Goal: Find specific page/section: Find specific page/section

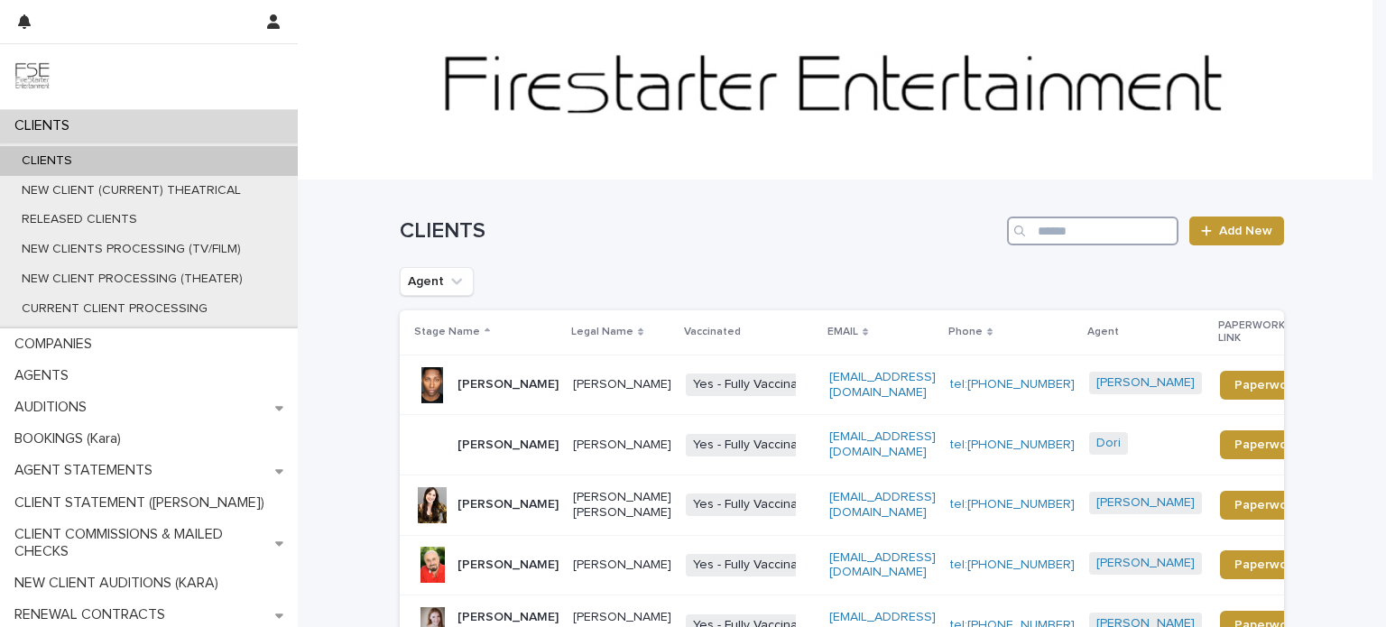
click at [1065, 237] on input "Search" at bounding box center [1092, 231] width 171 height 29
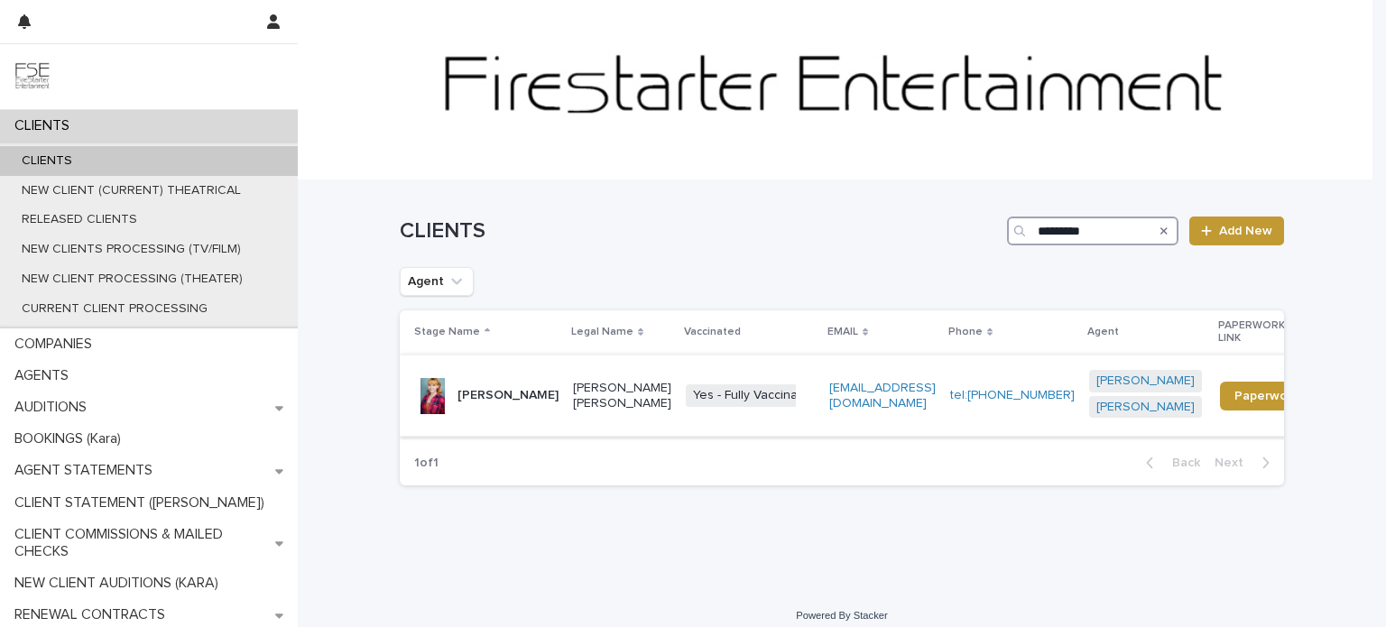
type input "*********"
click at [520, 410] on div "[PERSON_NAME]" at bounding box center [507, 396] width 101 height 30
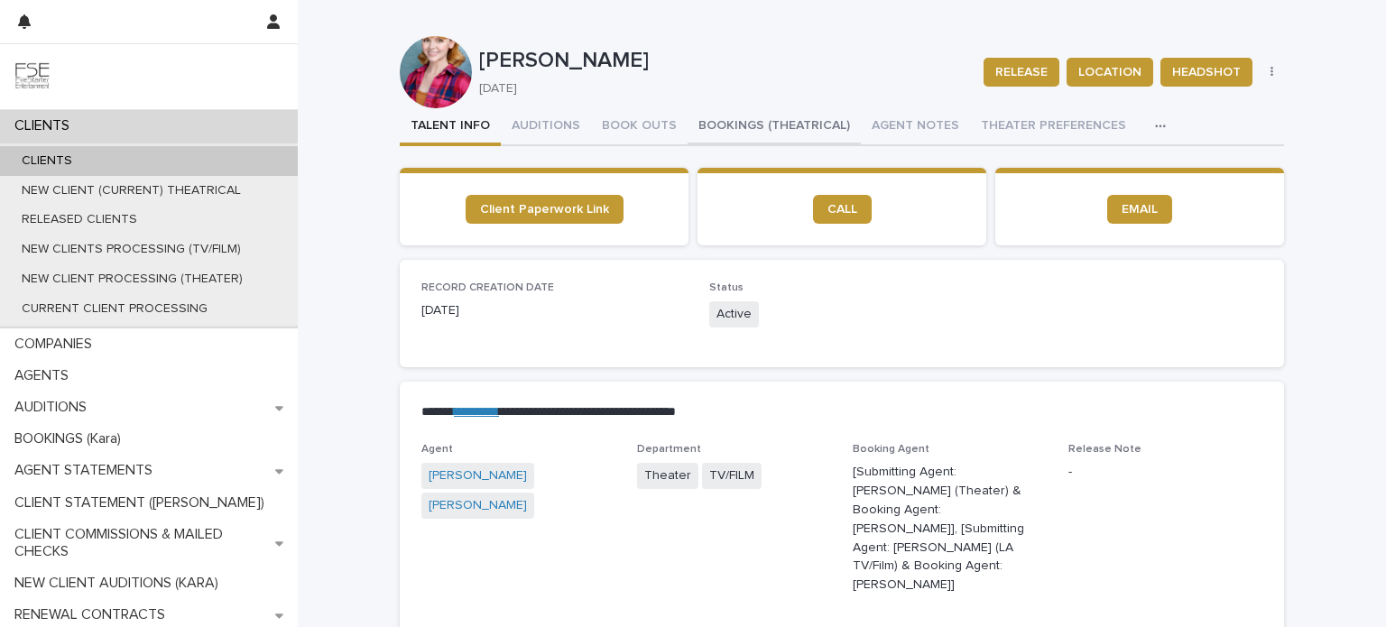
click at [725, 122] on button "BOOKINGS (THEATRICAL)" at bounding box center [773, 127] width 173 height 38
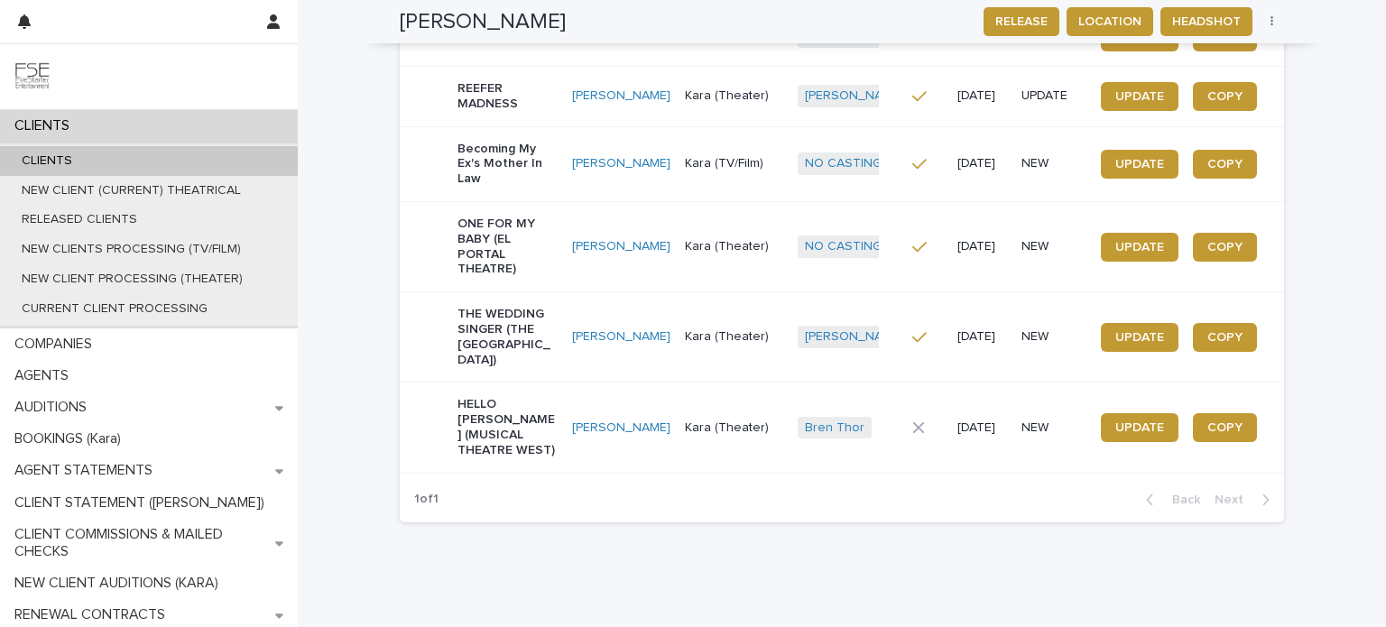
scroll to position [600, 0]
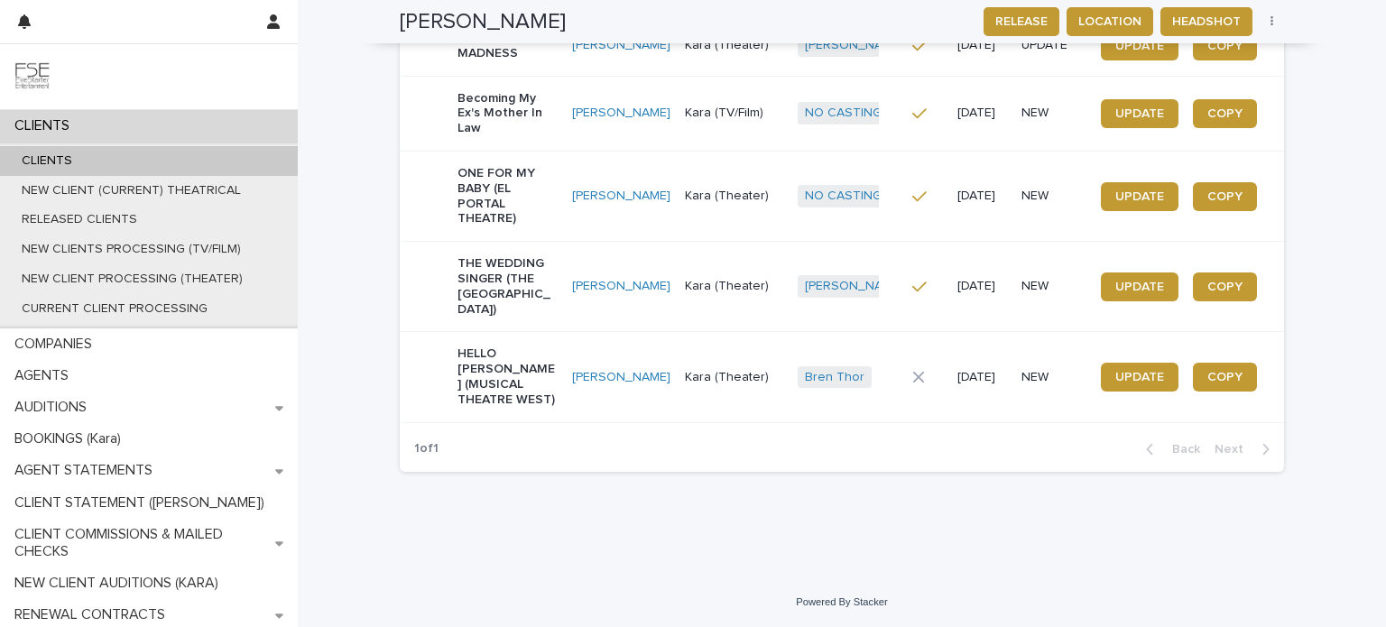
click at [520, 394] on p "HELLO [PERSON_NAME] (MUSICAL THEATRE WEST)" at bounding box center [507, 376] width 100 height 60
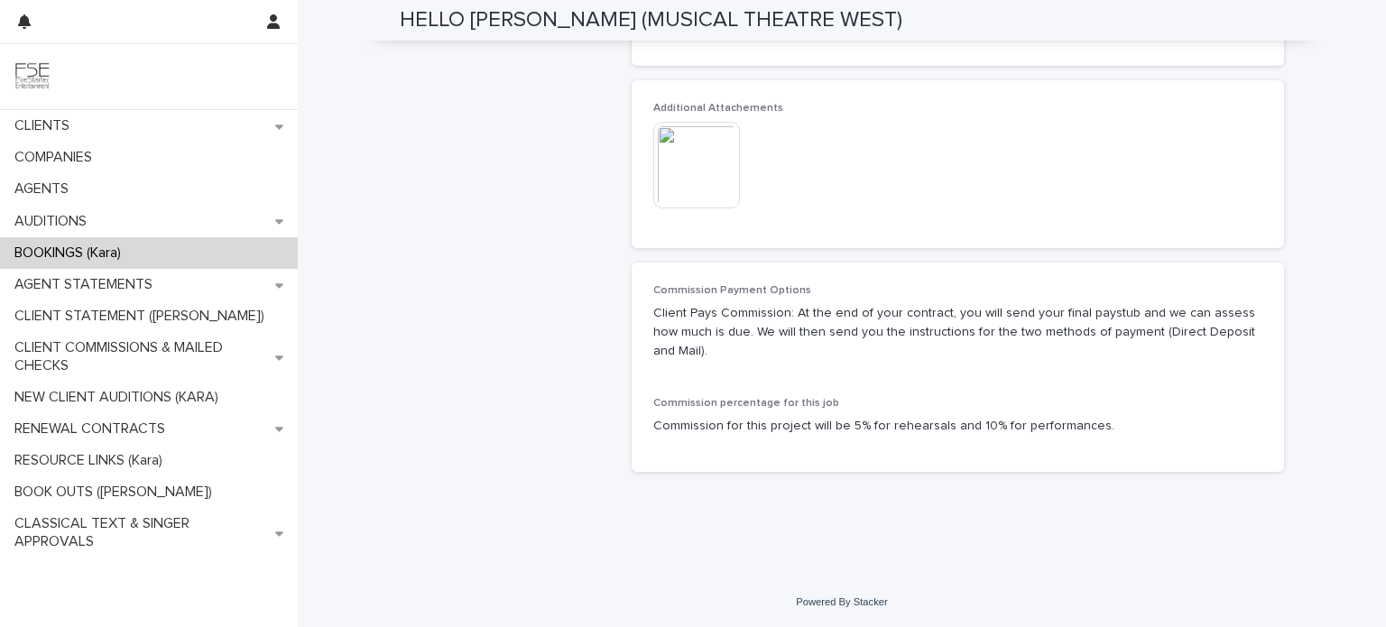
scroll to position [469, 0]
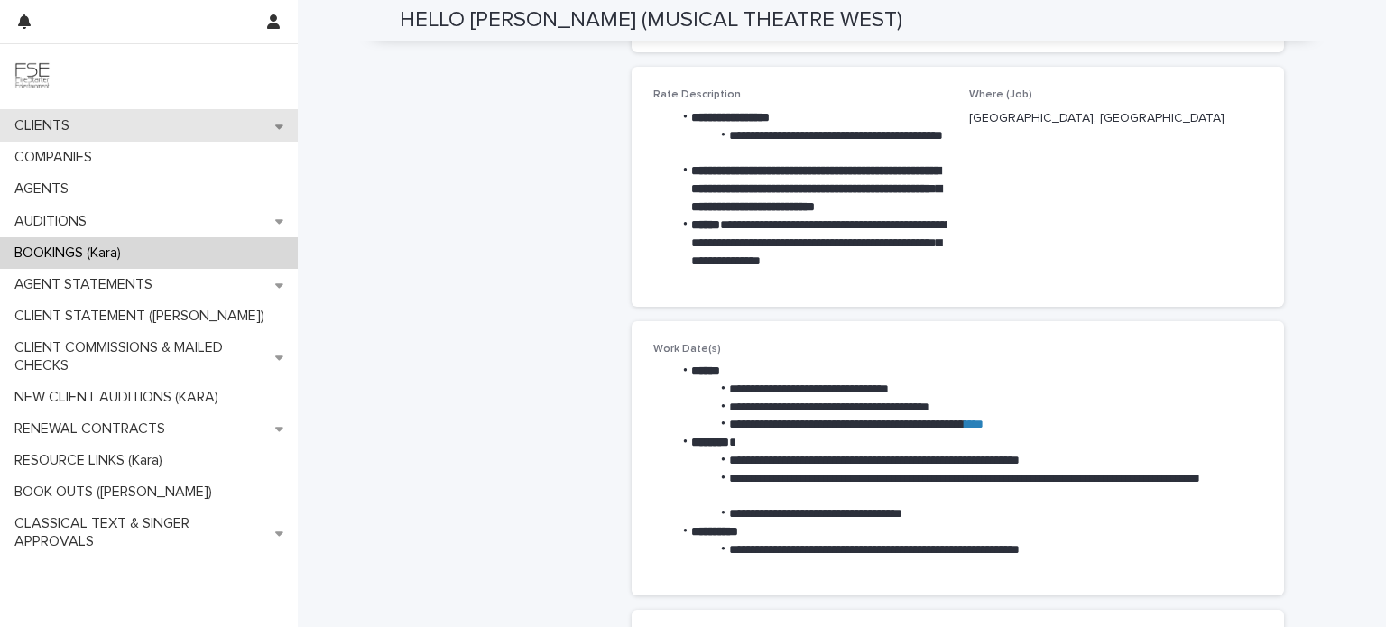
click at [97, 133] on div "CLIENTS" at bounding box center [149, 126] width 298 height 32
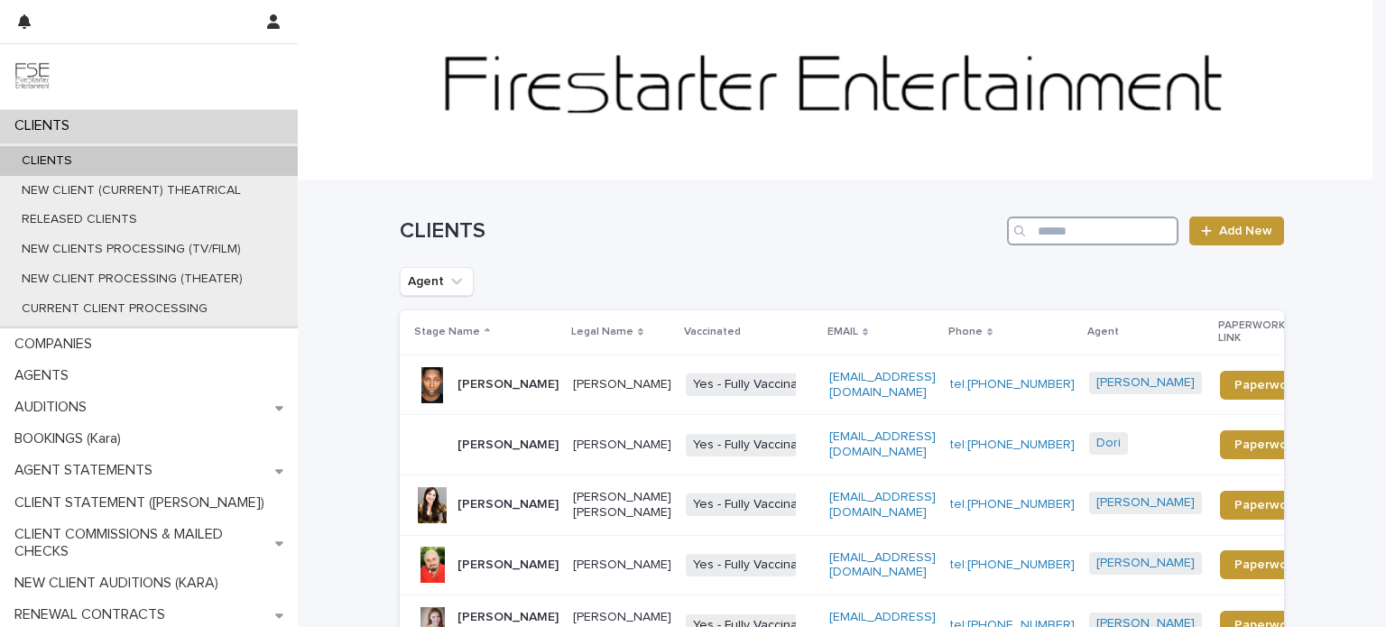
click at [1075, 224] on input "Search" at bounding box center [1092, 231] width 171 height 29
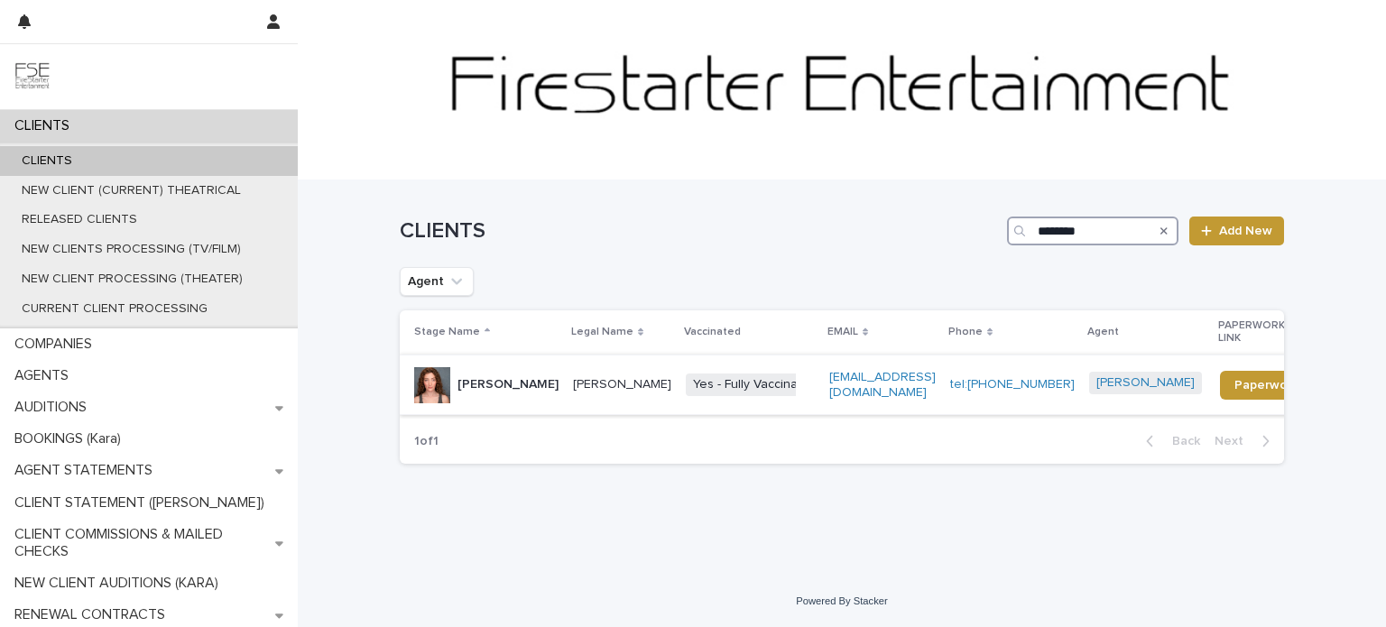
type input "********"
click at [566, 395] on td "[PERSON_NAME]" at bounding box center [622, 385] width 113 height 60
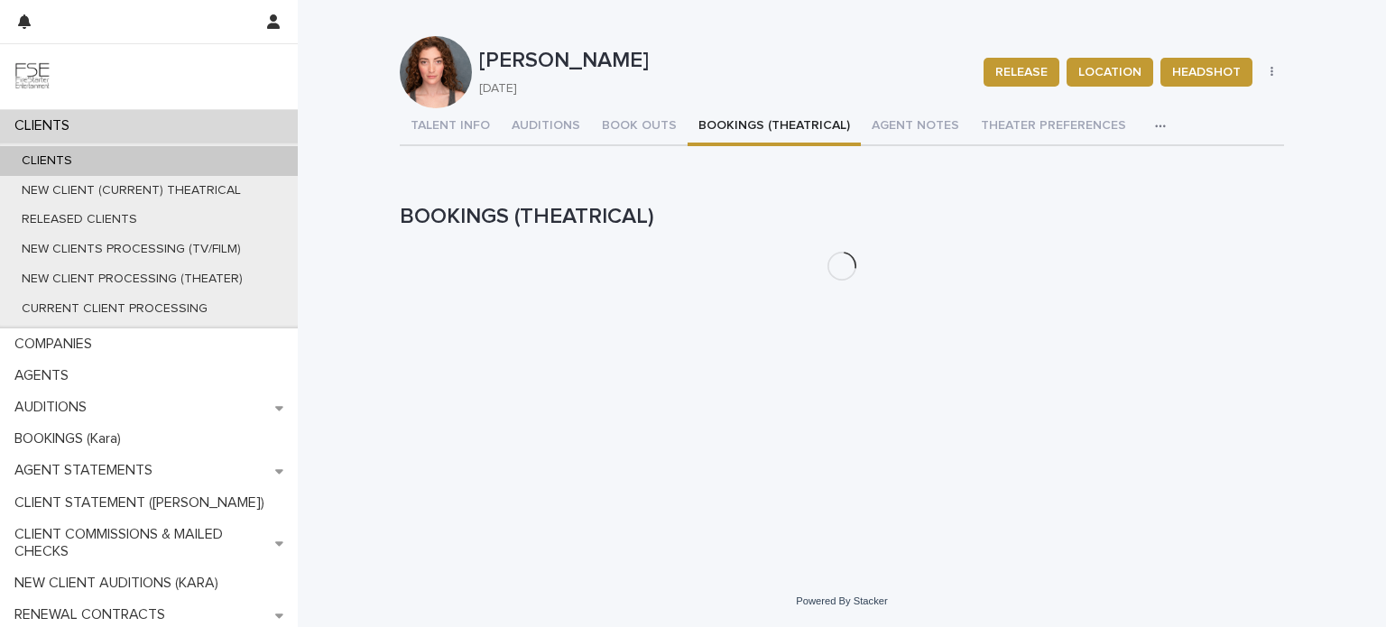
click at [731, 124] on button "BOOKINGS (THEATRICAL)" at bounding box center [773, 127] width 173 height 38
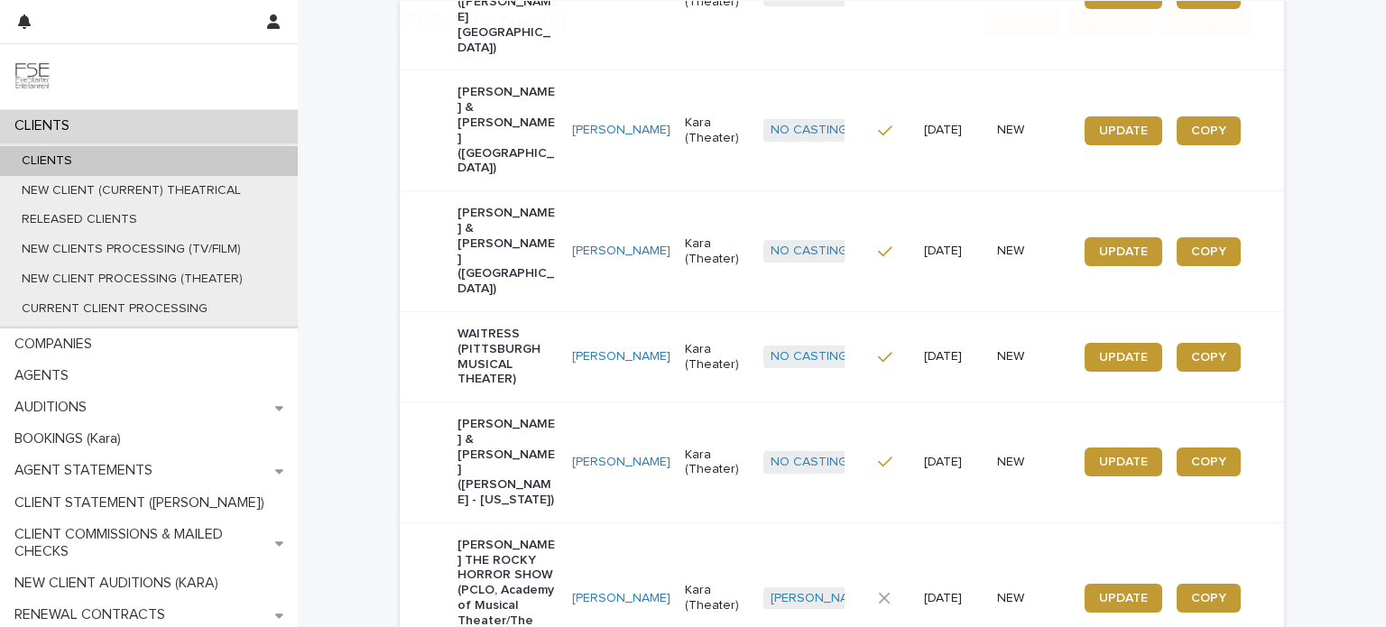
scroll to position [619, 0]
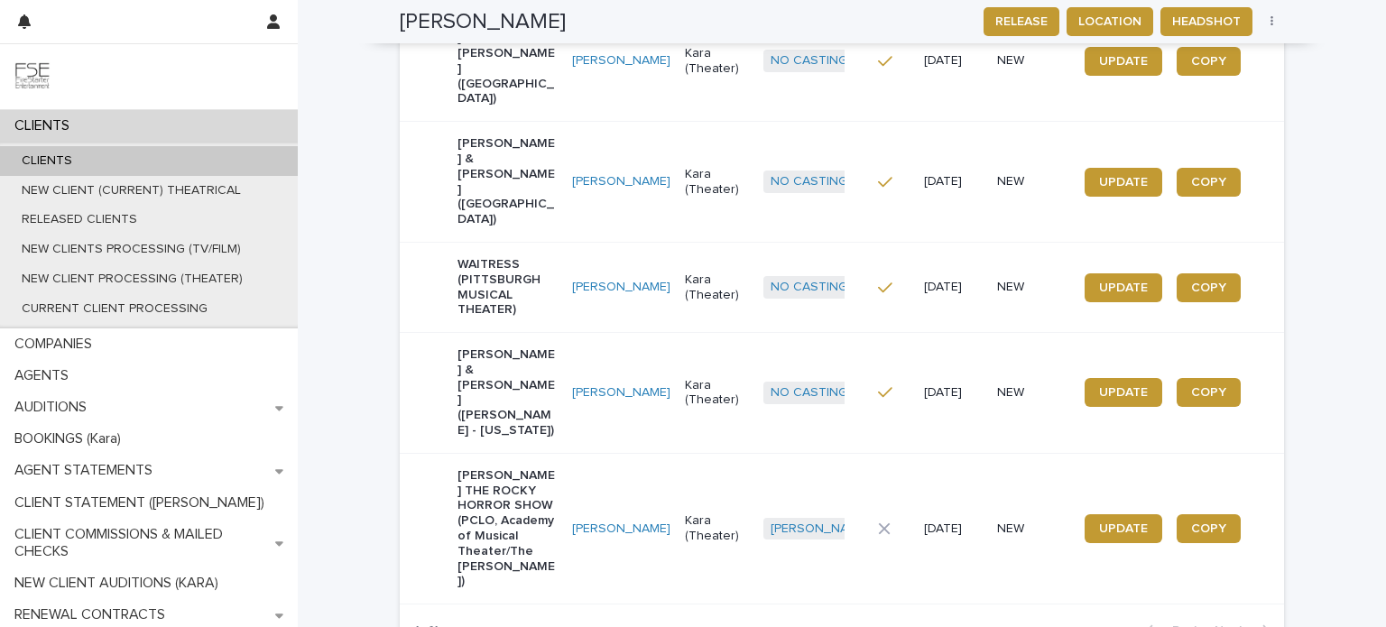
click at [581, 453] on td "[PERSON_NAME]" at bounding box center [621, 528] width 113 height 151
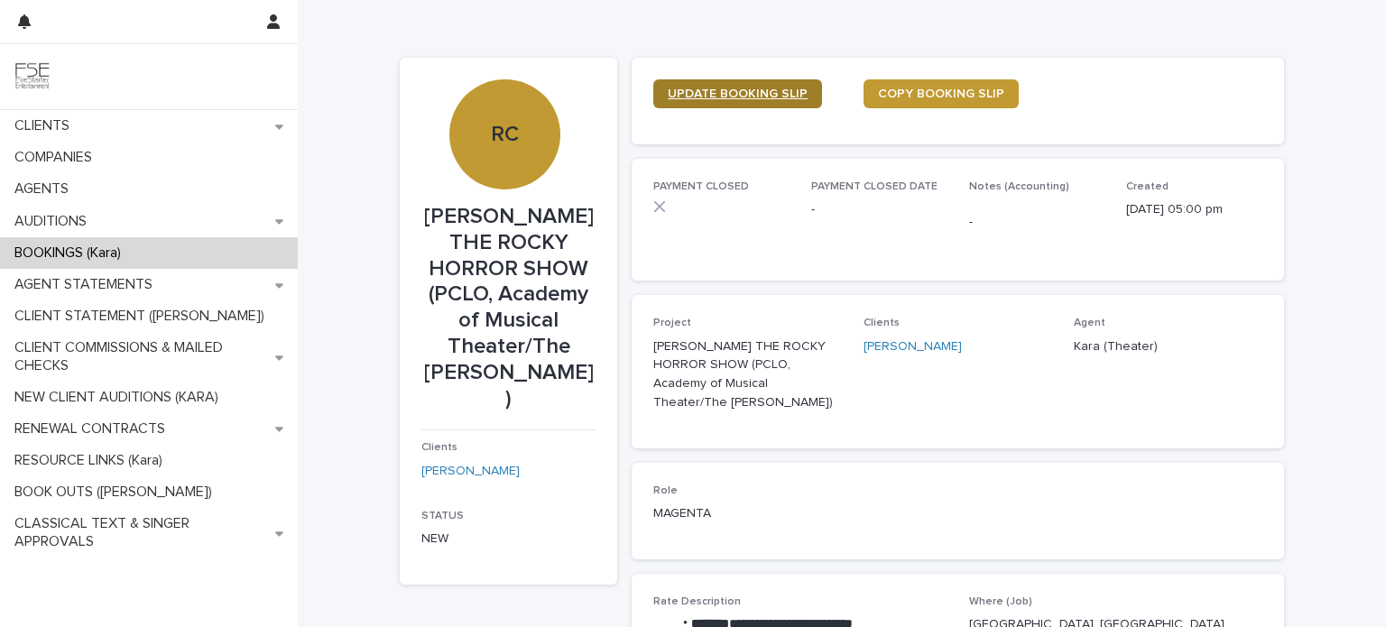
click at [732, 90] on span "UPDATE BOOKING SLIP" at bounding box center [738, 94] width 140 height 13
